Goal: Information Seeking & Learning: Learn about a topic

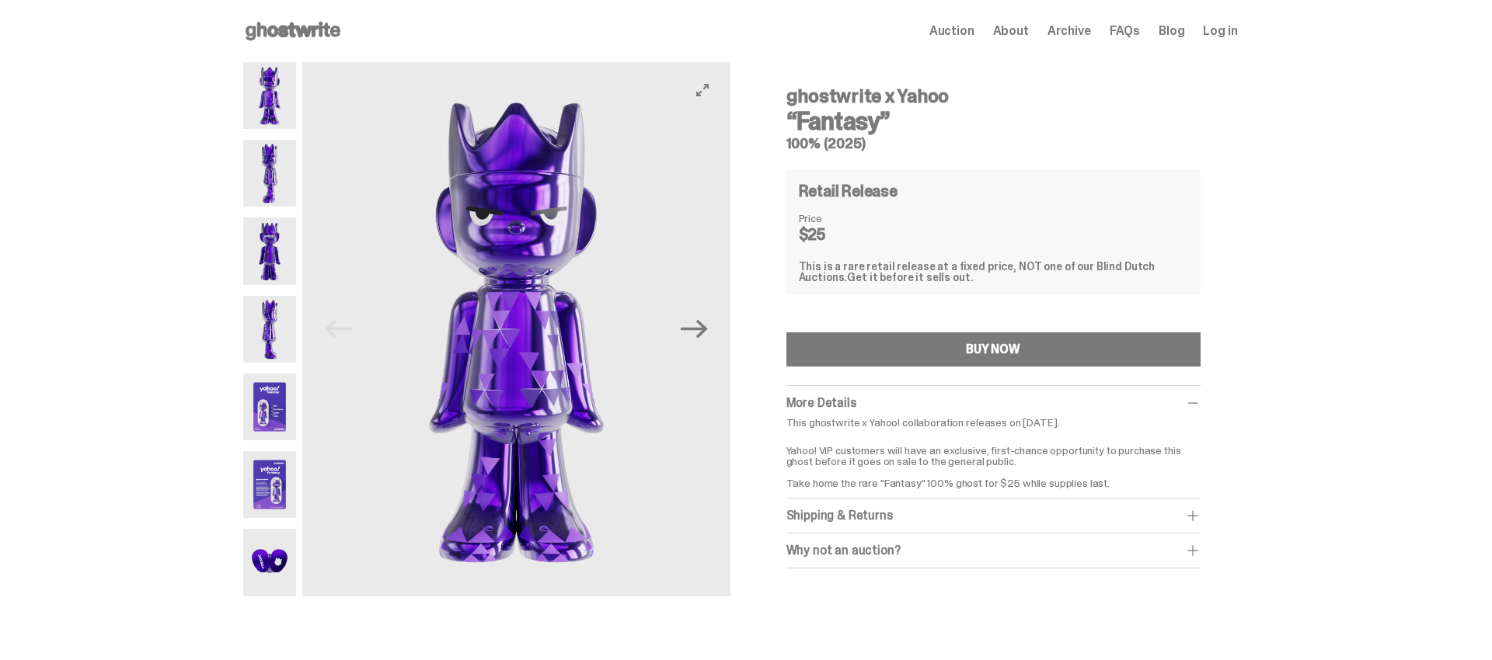
click at [284, 93] on img at bounding box center [270, 95] width 54 height 67
click at [277, 157] on img at bounding box center [270, 173] width 54 height 67
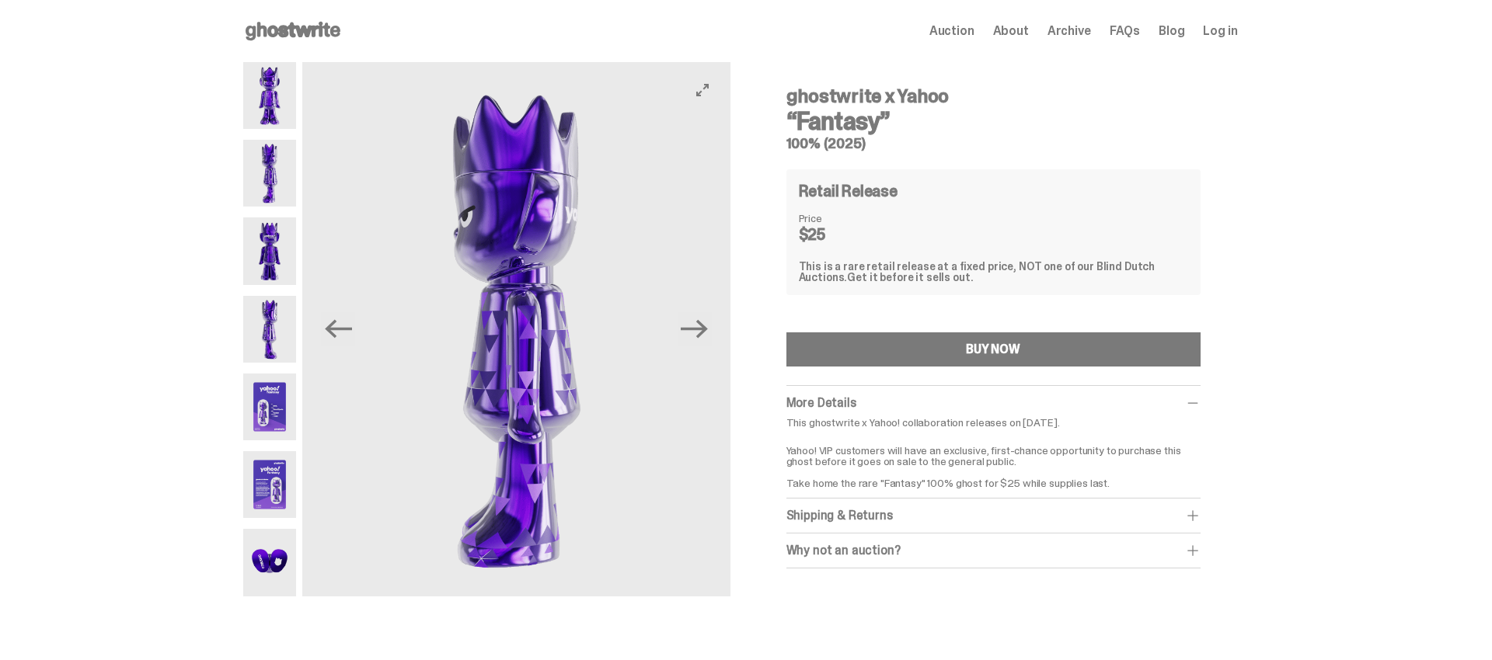
click at [274, 248] on img at bounding box center [270, 251] width 54 height 67
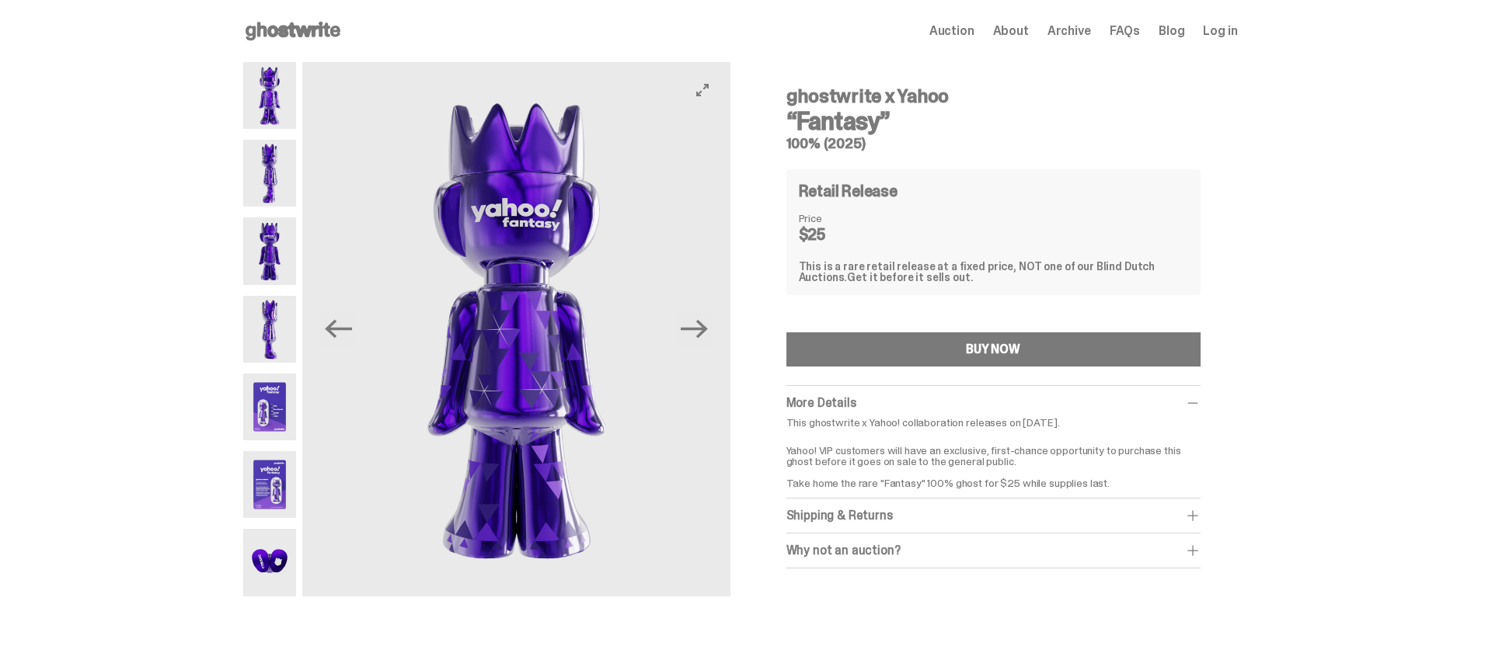
click at [272, 318] on img at bounding box center [270, 329] width 54 height 67
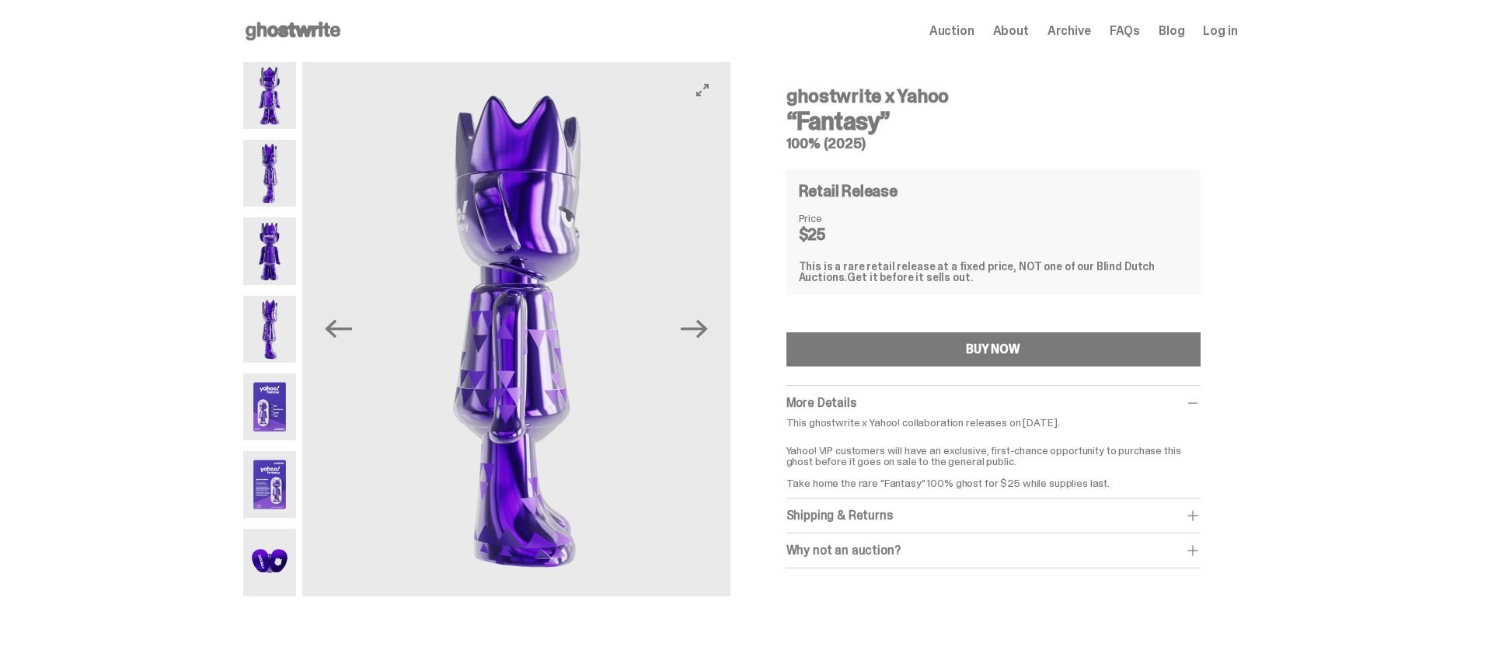
click at [286, 398] on img at bounding box center [270, 407] width 54 height 67
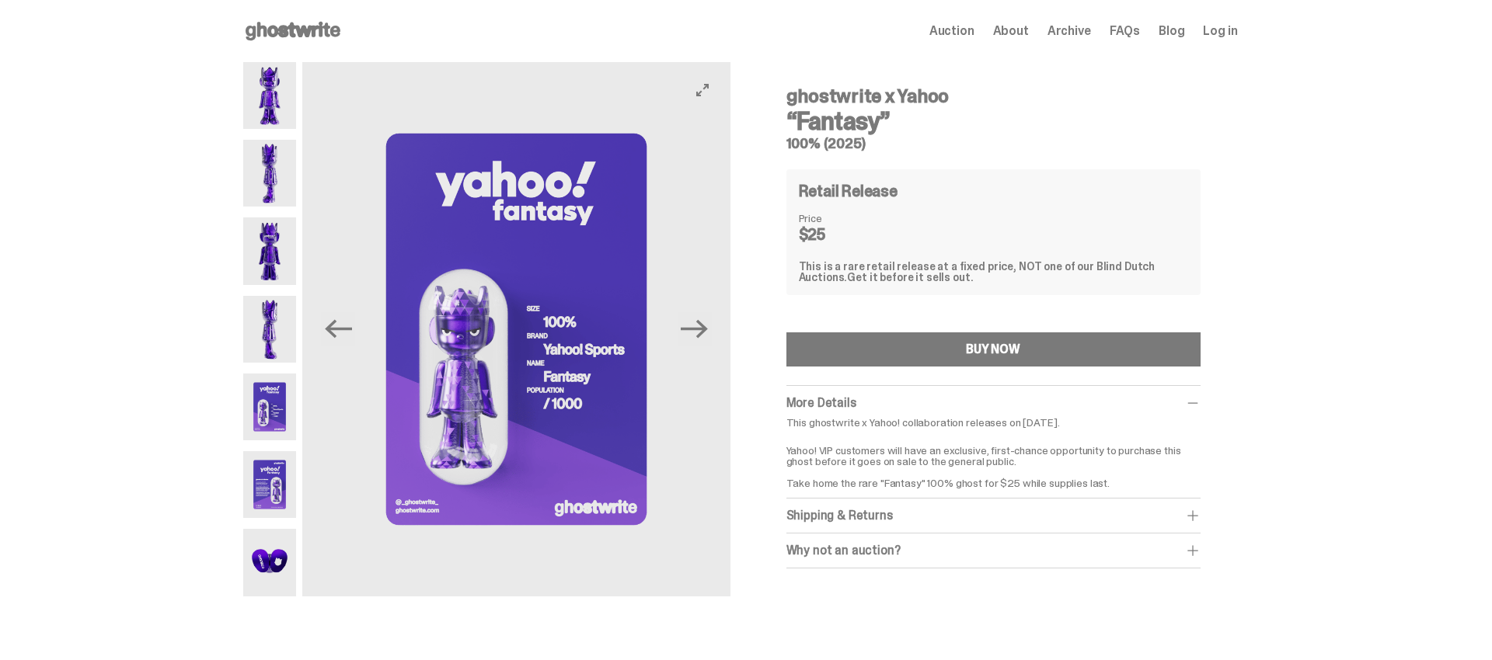
click at [277, 485] on img at bounding box center [270, 484] width 54 height 67
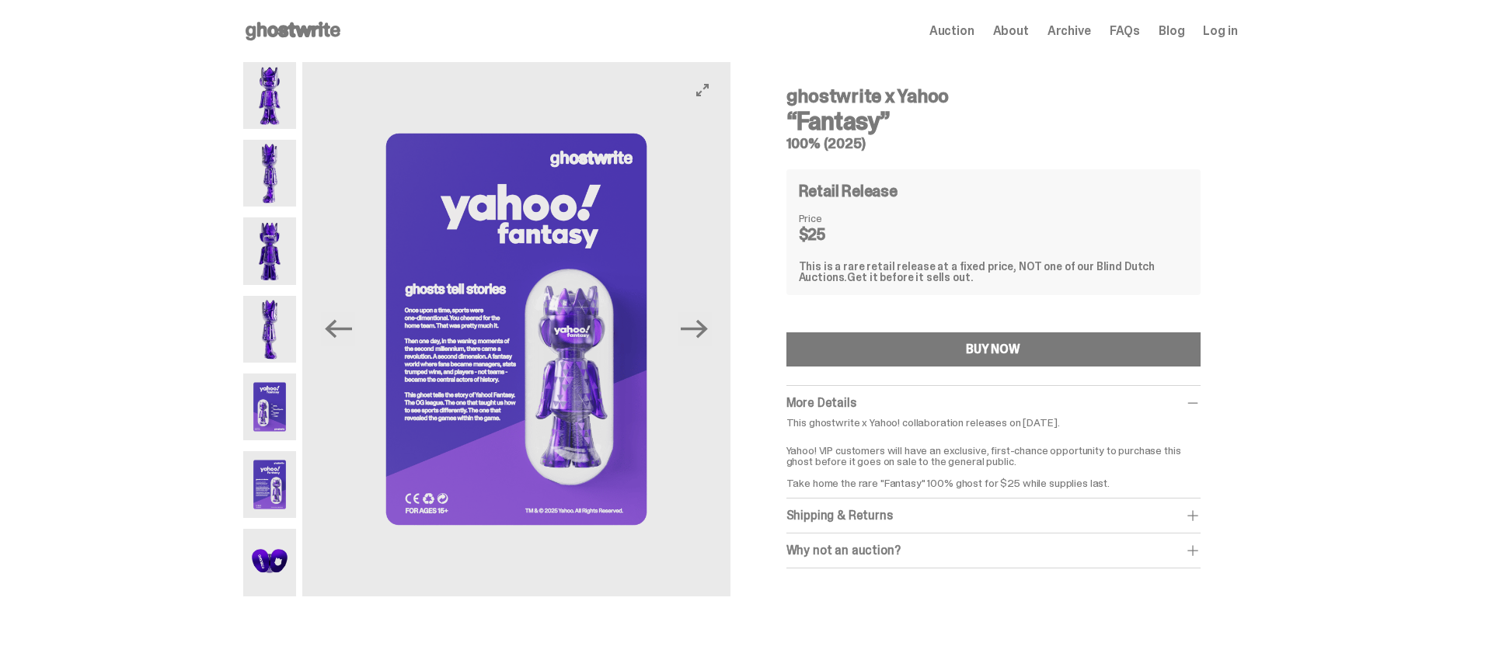
click at [266, 534] on img at bounding box center [270, 562] width 54 height 67
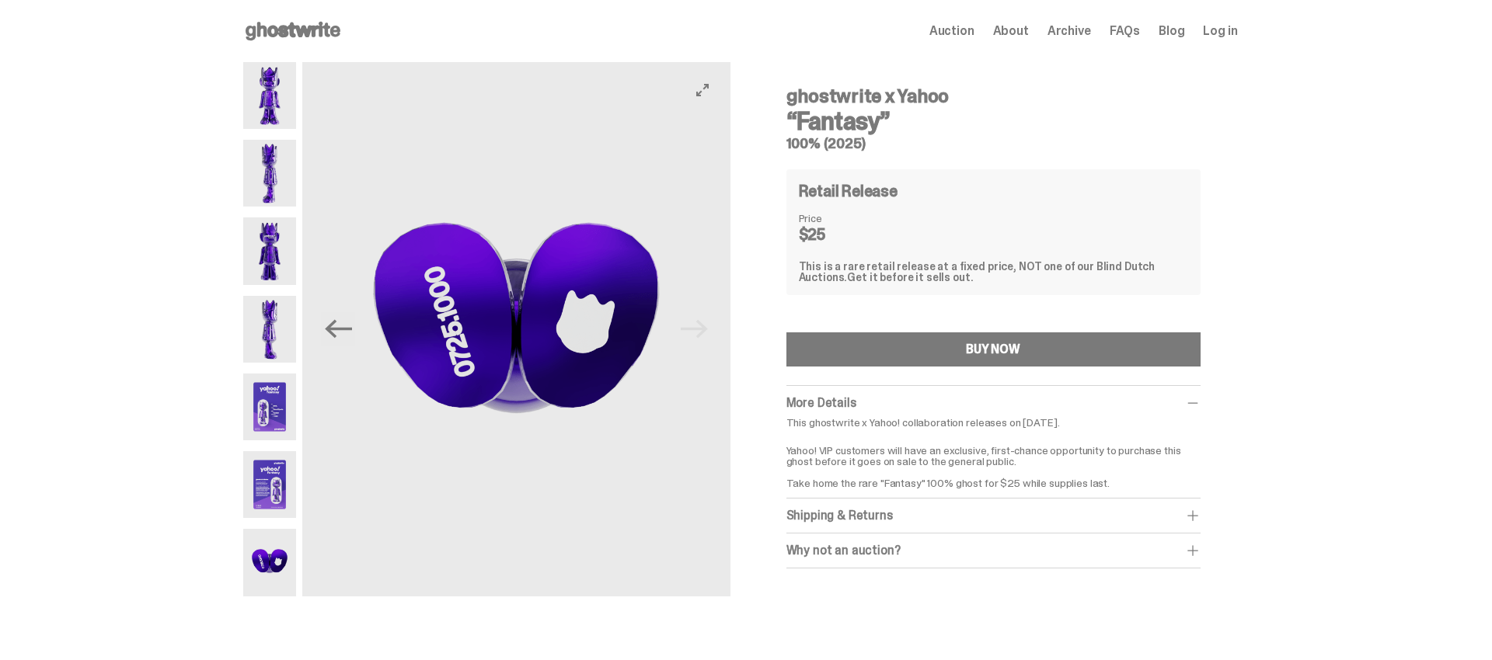
click at [284, 92] on img at bounding box center [270, 95] width 54 height 67
